Goal: Information Seeking & Learning: Understand process/instructions

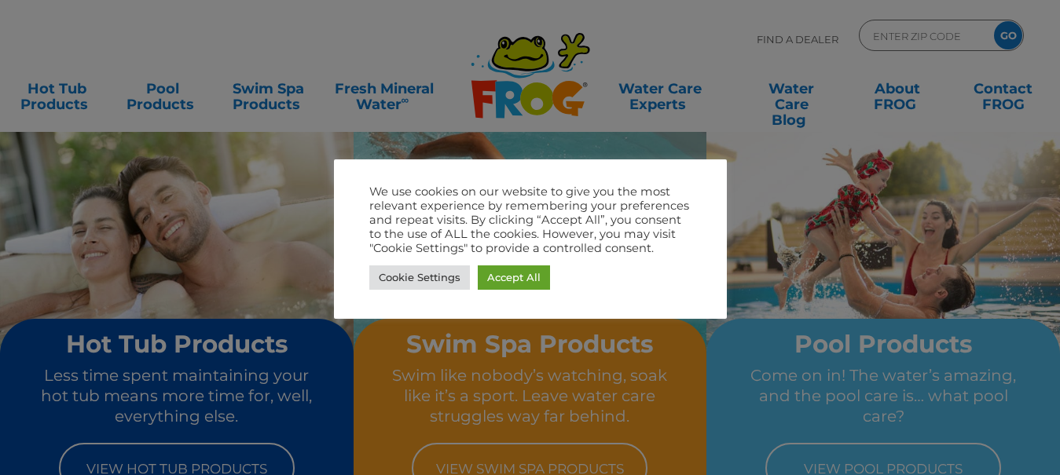
click at [746, 200] on div at bounding box center [530, 237] width 1060 height 475
click at [759, 183] on div at bounding box center [530, 237] width 1060 height 475
click at [445, 275] on link "Cookie Settings" at bounding box center [419, 278] width 101 height 24
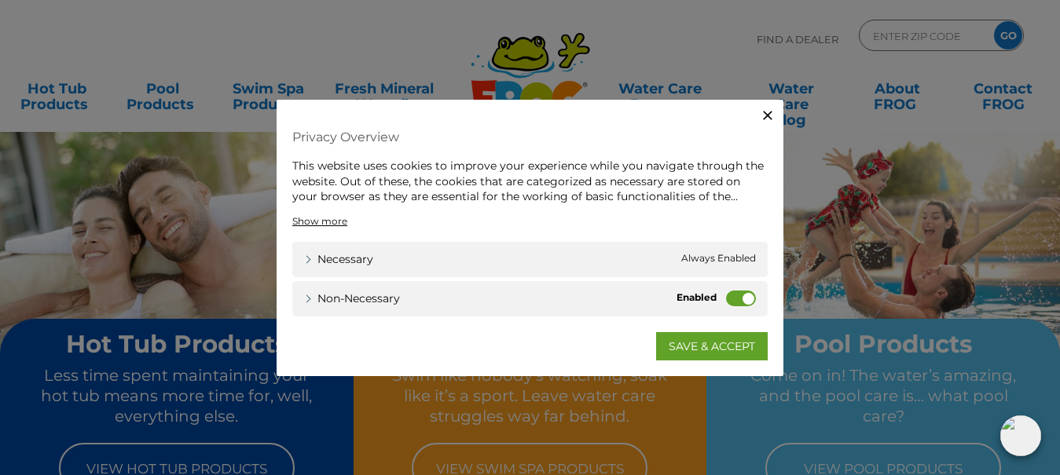
click at [728, 300] on label "Non-necessary" at bounding box center [741, 298] width 30 height 16
click at [0, 0] on input "Non-necessary" at bounding box center [0, 0] width 0 height 0
click at [715, 343] on link "SAVE & ACCEPT" at bounding box center [712, 346] width 112 height 28
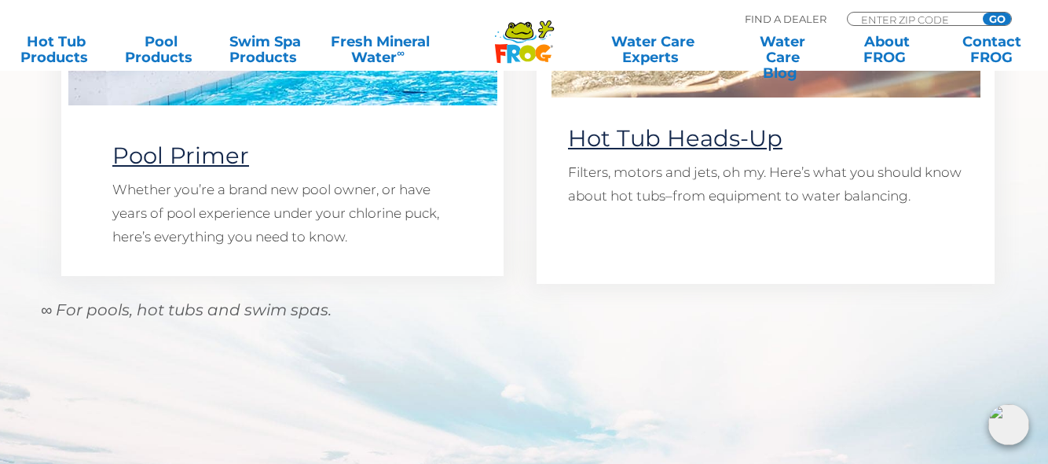
scroll to position [1549, 0]
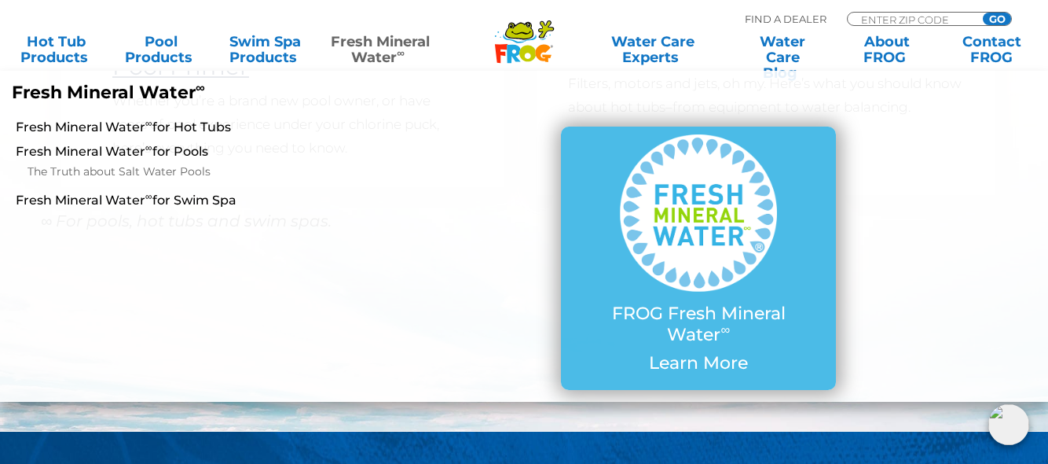
click at [399, 39] on link "Fresh Mineral Water ∞" at bounding box center [379, 49] width 101 height 31
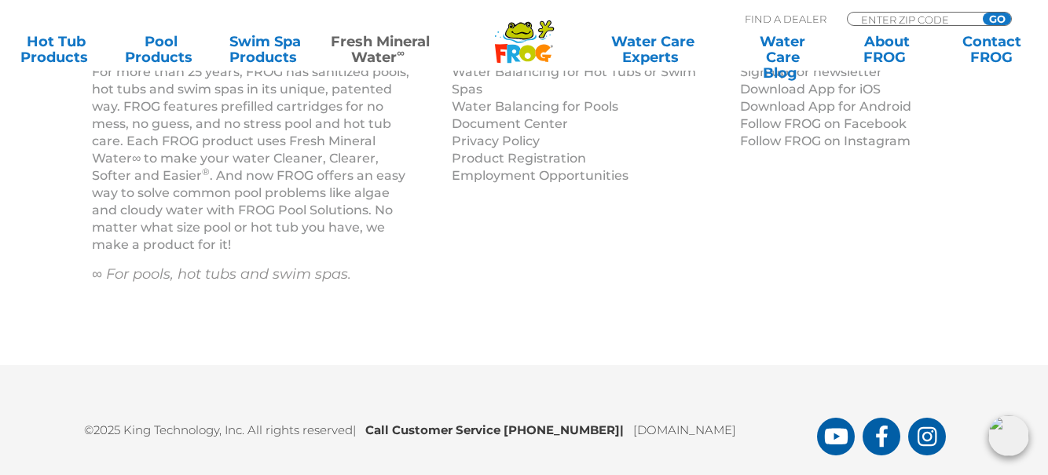
scroll to position [2460, 0]
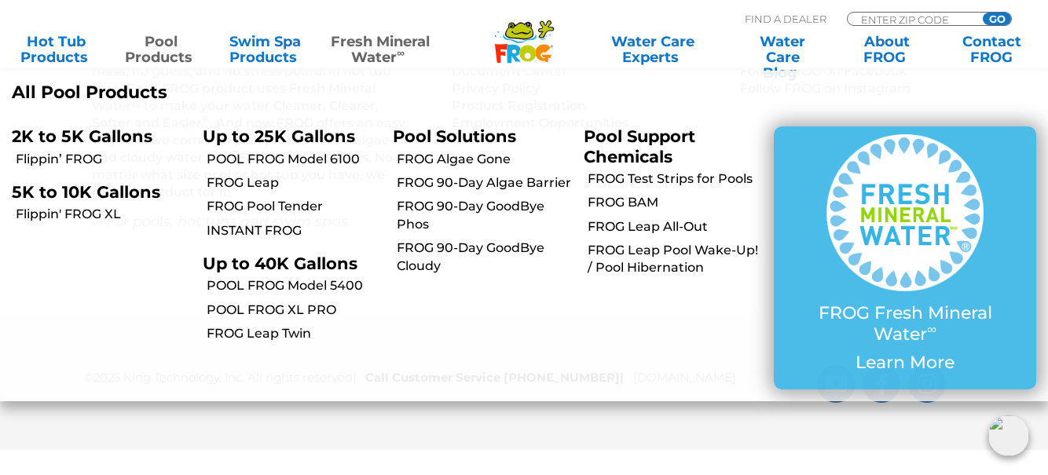
click at [163, 40] on link "Pool Products" at bounding box center [161, 49] width 82 height 31
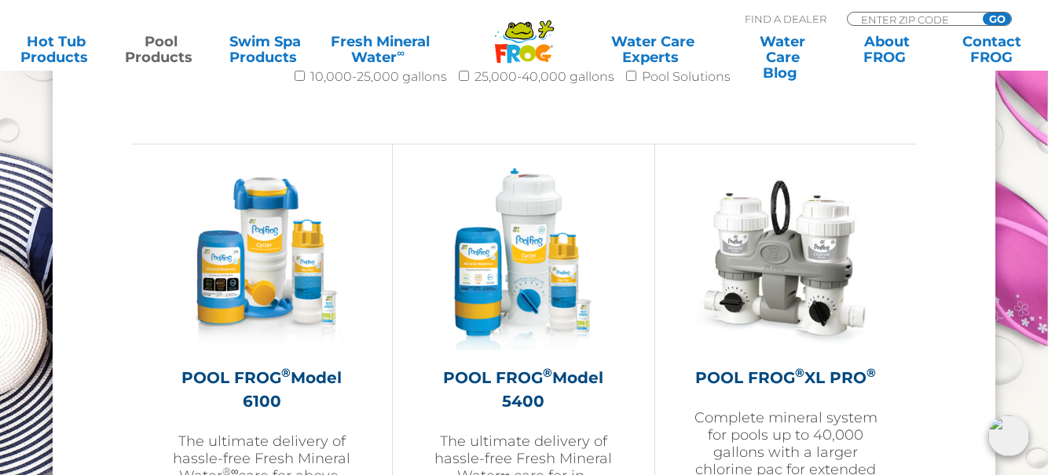
scroll to position [2310, 0]
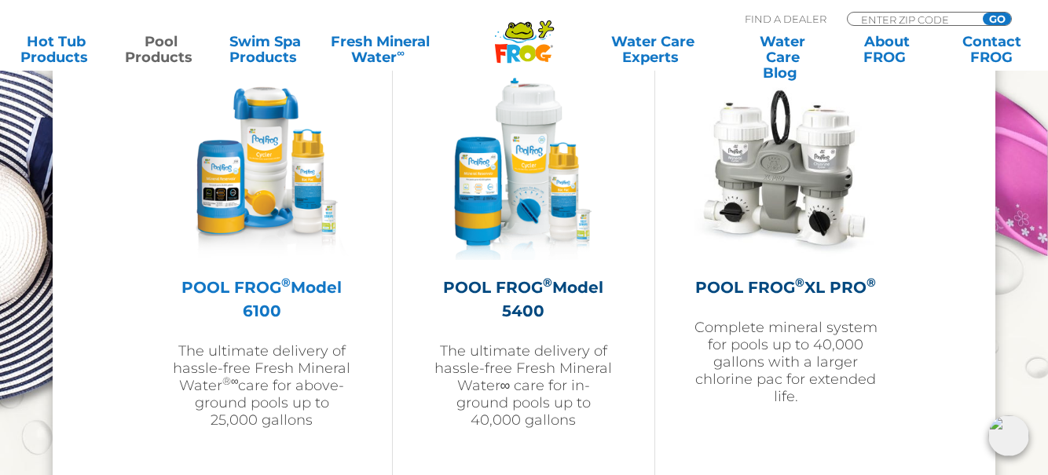
click at [274, 295] on h2 "POOL FROG ® Model 6100" at bounding box center [262, 299] width 182 height 47
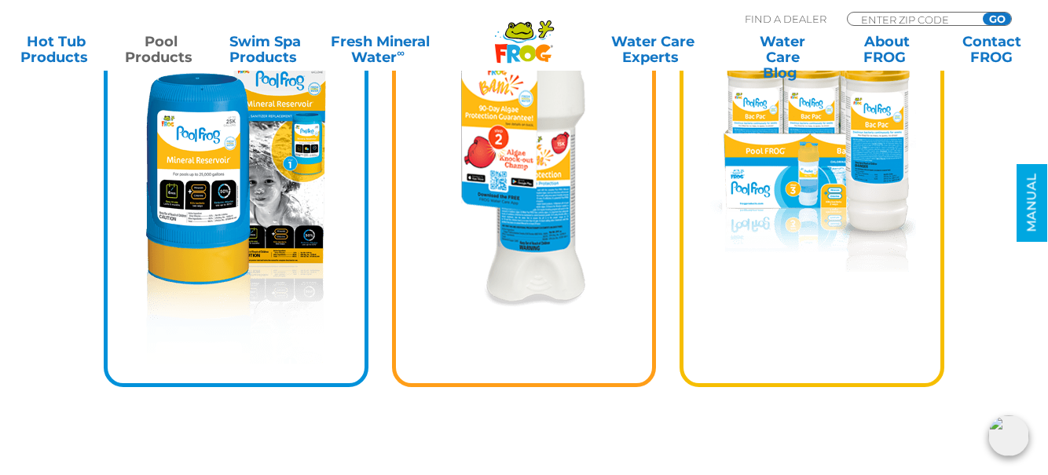
scroll to position [610, 0]
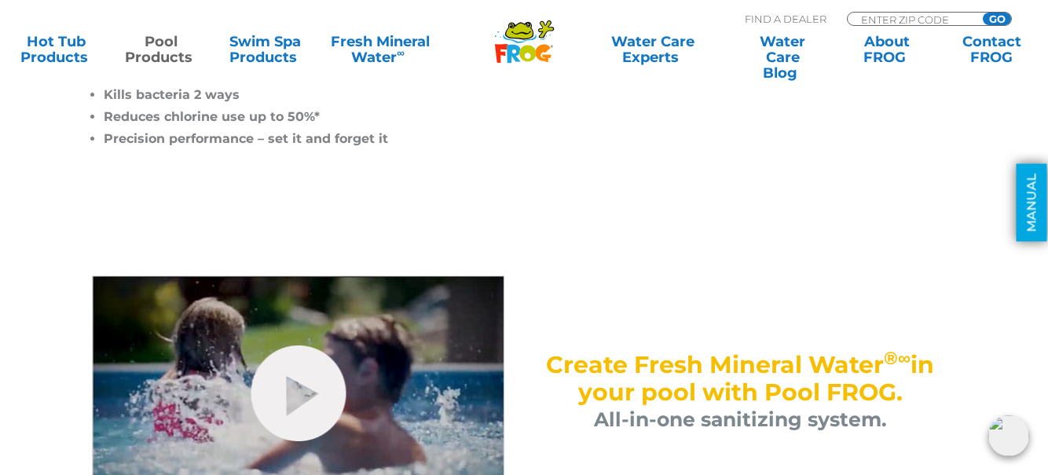
drag, startPoint x: 1033, startPoint y: 141, endPoint x: 1033, endPoint y: 165, distance: 23.6
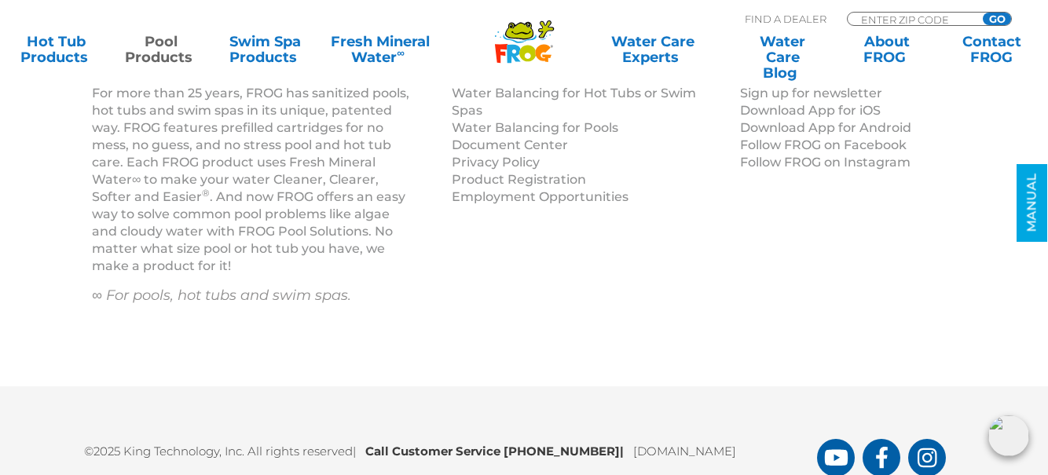
scroll to position [7450, 0]
